Goal: Information Seeking & Learning: Learn about a topic

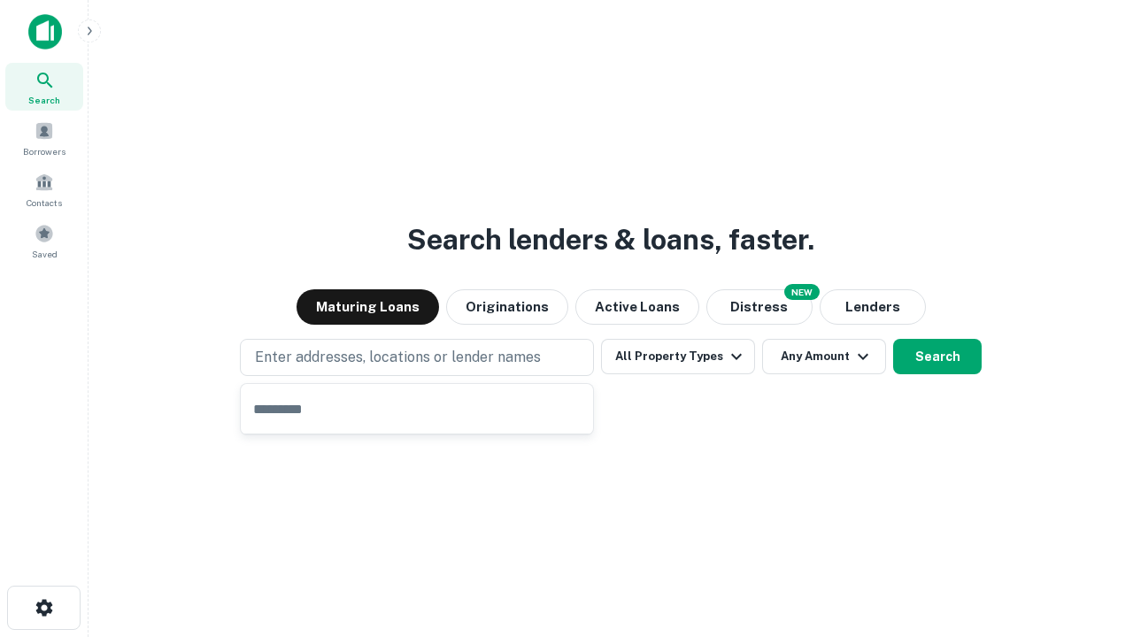
type input "**********"
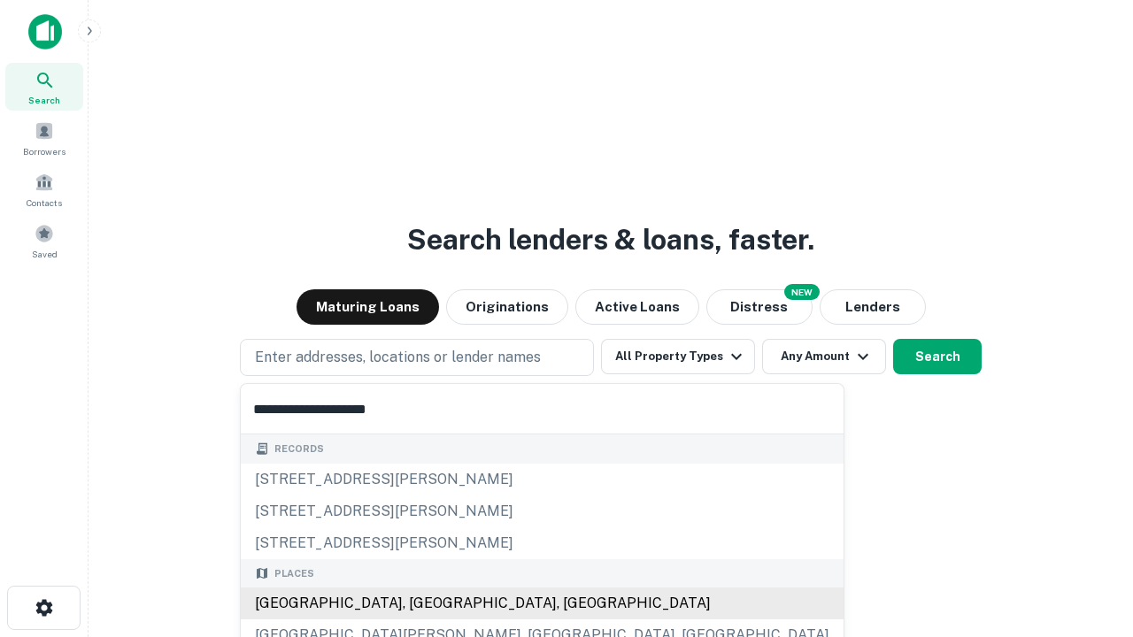
click at [423, 604] on div "[GEOGRAPHIC_DATA], [GEOGRAPHIC_DATA], [GEOGRAPHIC_DATA]" at bounding box center [542, 604] width 603 height 32
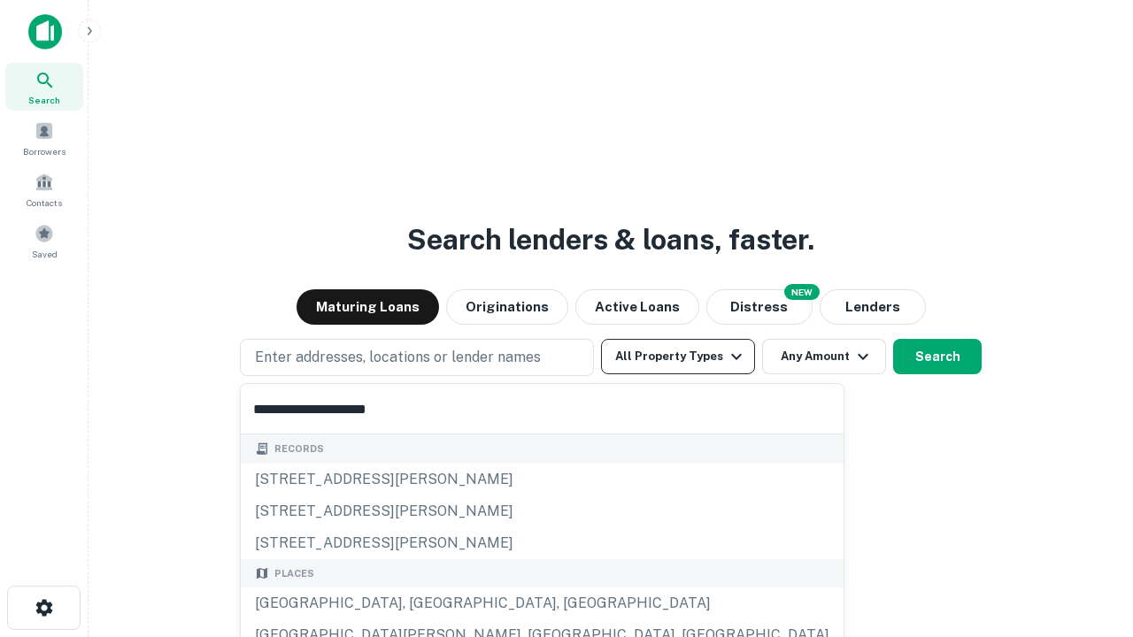
click at [678, 357] on button "All Property Types" at bounding box center [678, 356] width 154 height 35
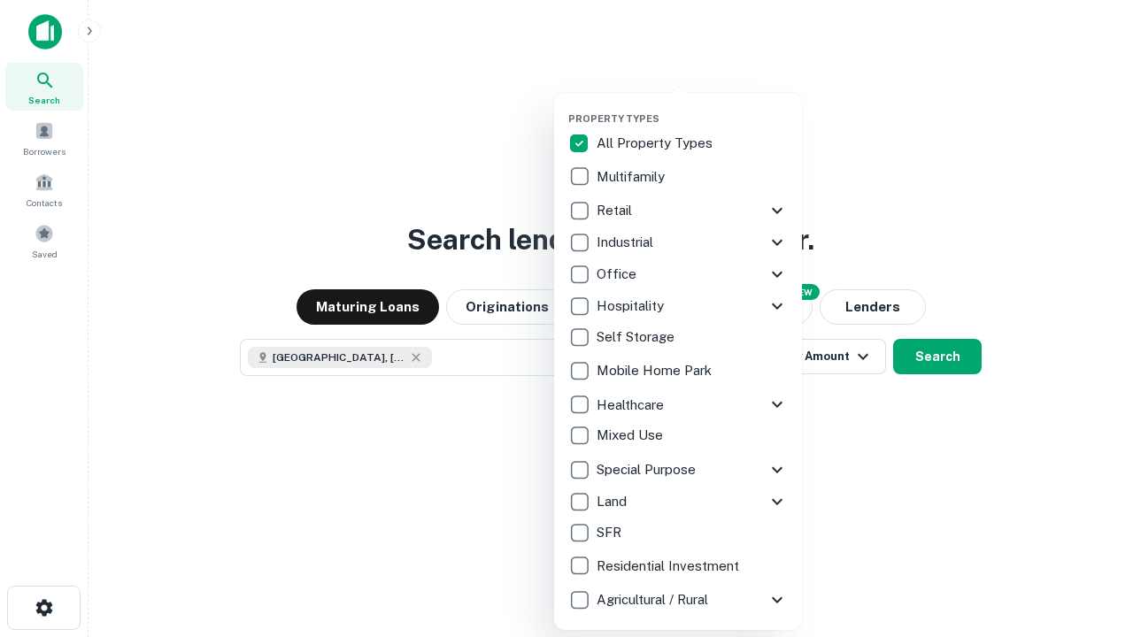
click at [692, 107] on button "button" at bounding box center [692, 107] width 248 height 1
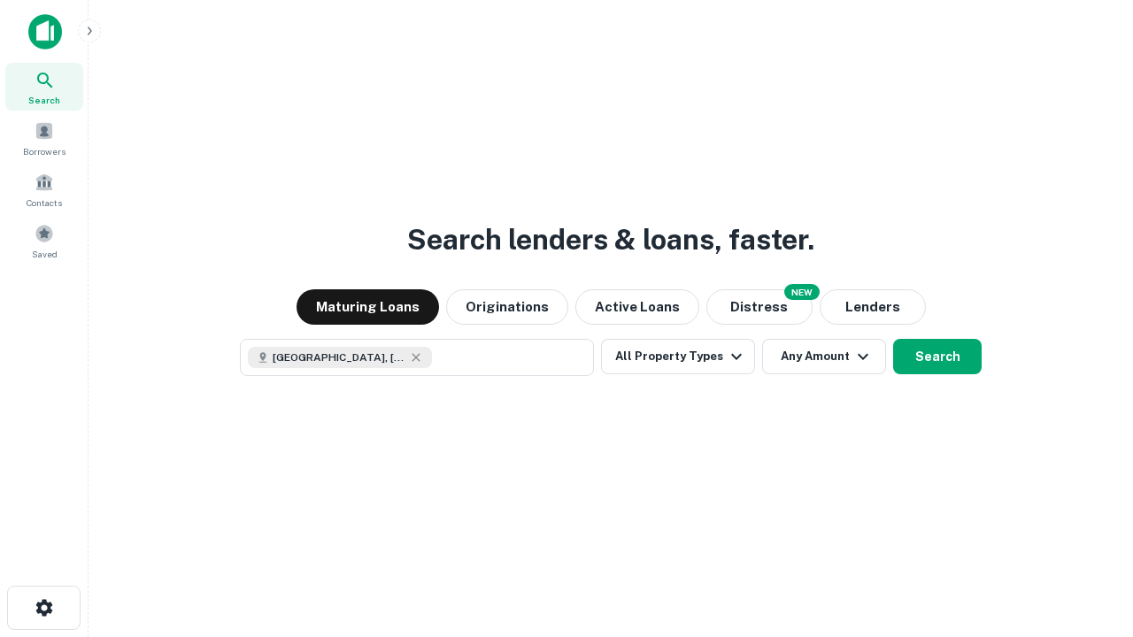
scroll to position [28, 0]
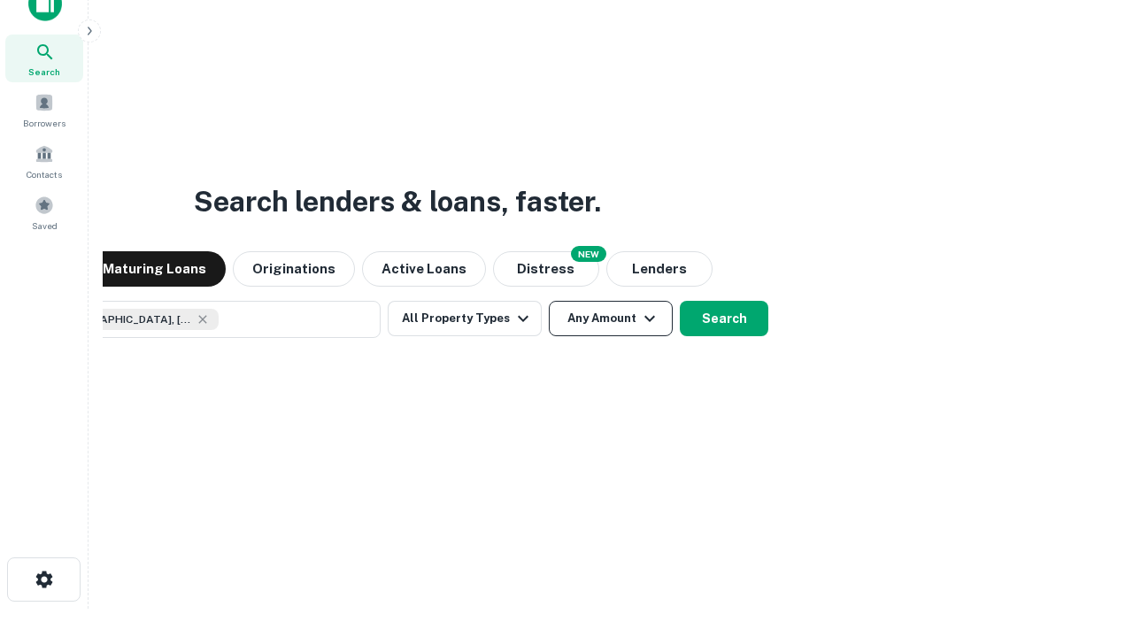
click at [549, 301] on button "Any Amount" at bounding box center [611, 318] width 124 height 35
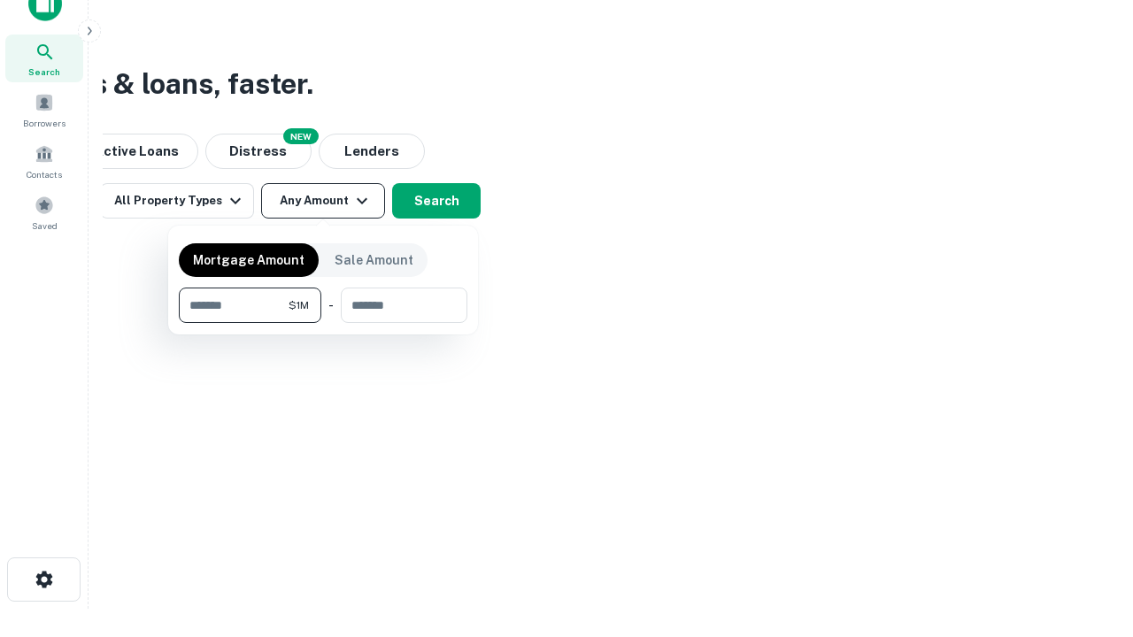
type input "*******"
click at [323, 323] on button "button" at bounding box center [323, 323] width 289 height 1
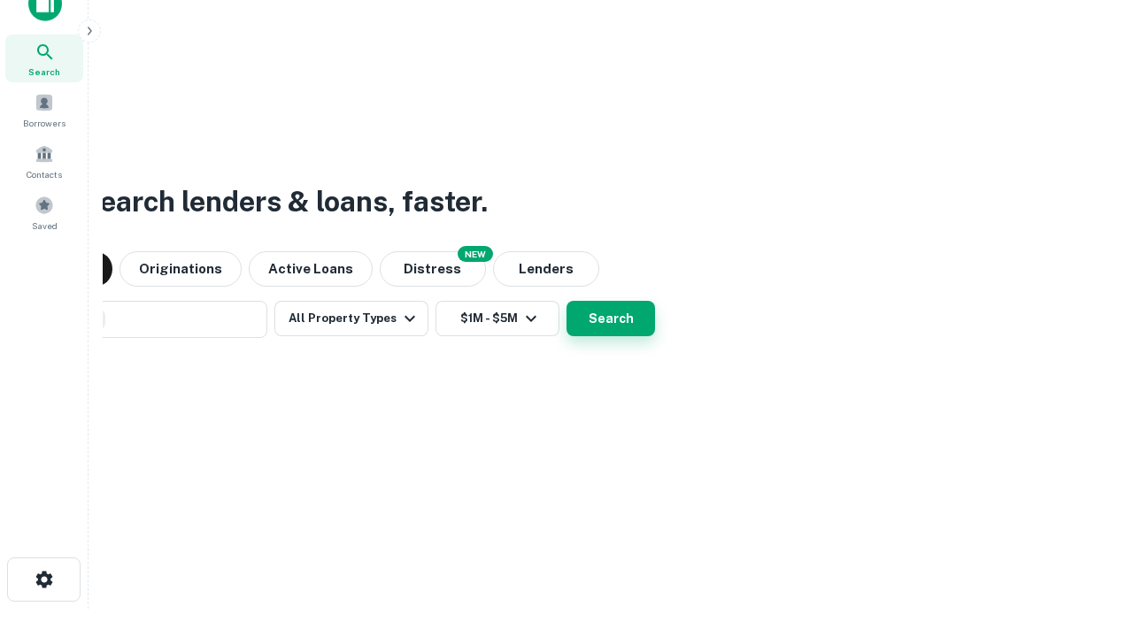
click at [566, 301] on button "Search" at bounding box center [610, 318] width 89 height 35
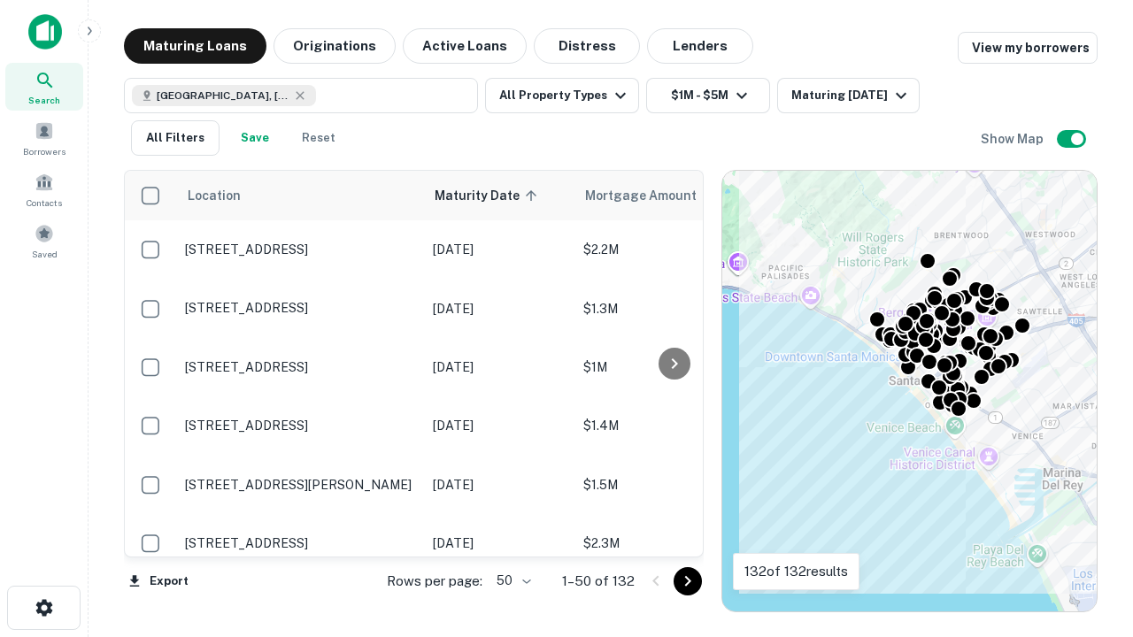
click at [511, 581] on body "Search Borrowers Contacts Saved Maturing Loans Originations Active Loans Distre…" at bounding box center [566, 318] width 1133 height 637
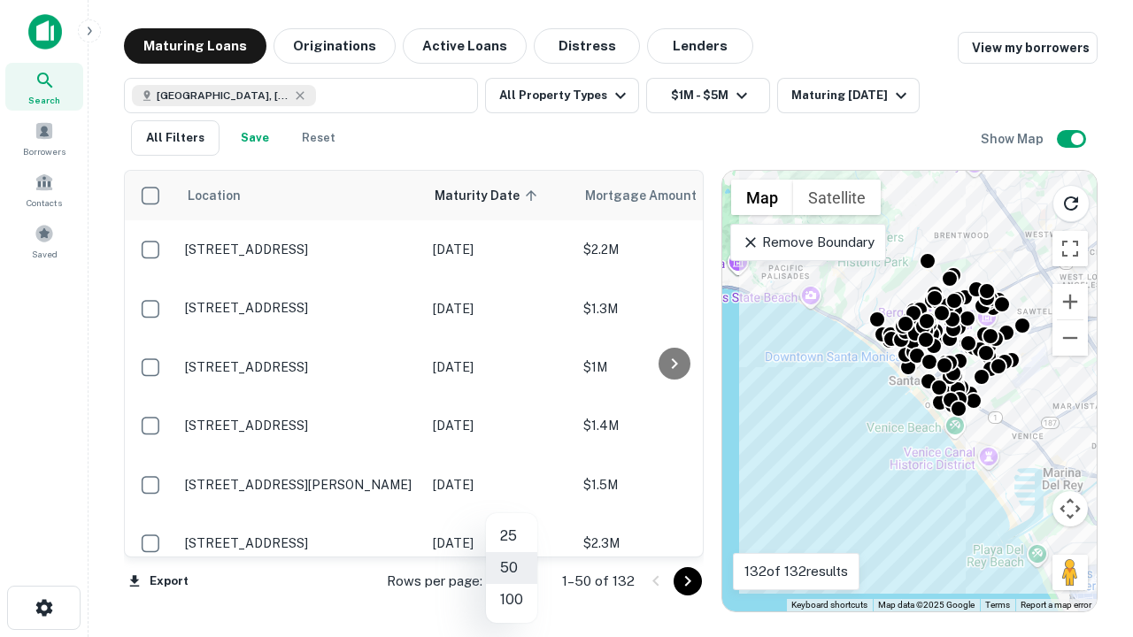
click at [512, 536] on li "25" at bounding box center [511, 536] width 51 height 32
